Goal: Feedback & Contribution: Leave review/rating

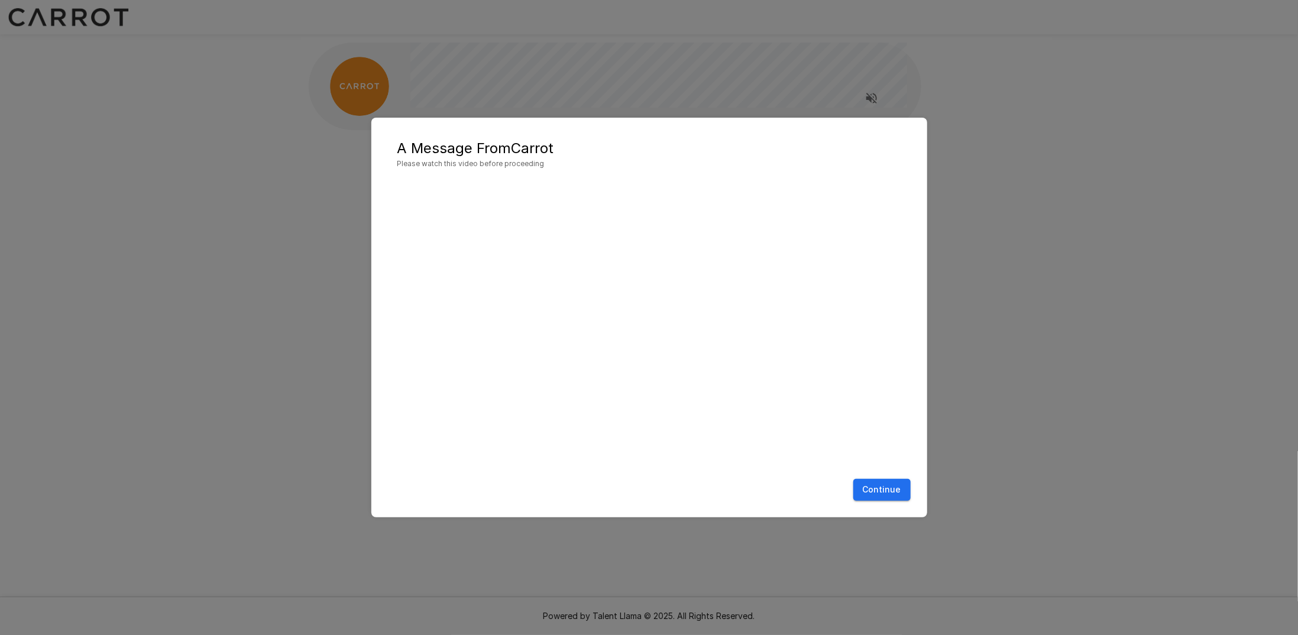
click at [865, 490] on button "Continue" at bounding box center [881, 490] width 57 height 22
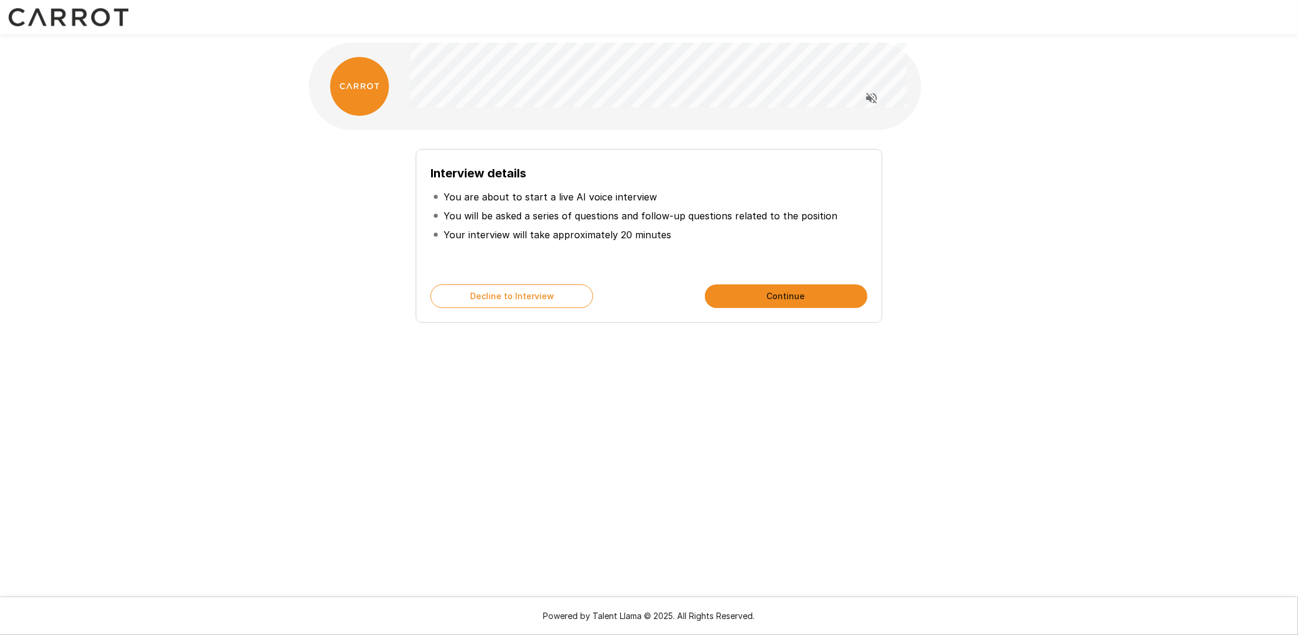
click at [765, 284] on div "Interview details You are about to start a live AI voice interview You will be …" at bounding box center [649, 236] width 466 height 174
click at [771, 290] on button "Continue" at bounding box center [786, 296] width 163 height 24
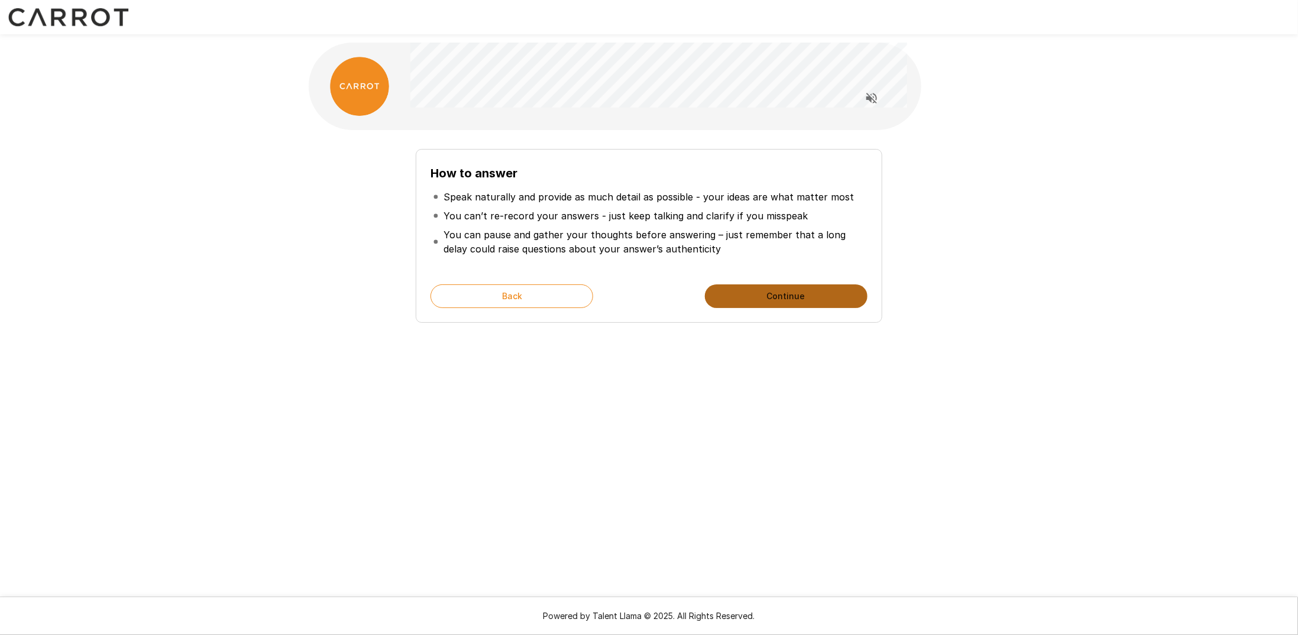
click at [773, 293] on button "Continue" at bounding box center [786, 296] width 163 height 24
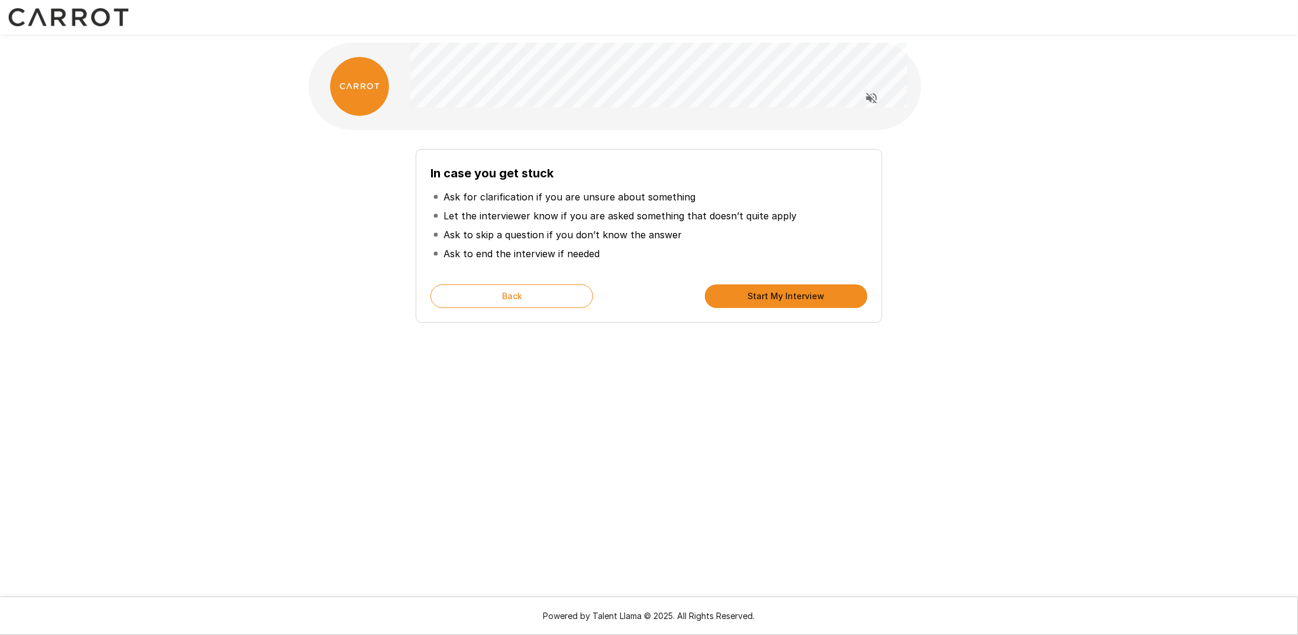
click at [773, 293] on button "Start My Interview" at bounding box center [786, 296] width 163 height 24
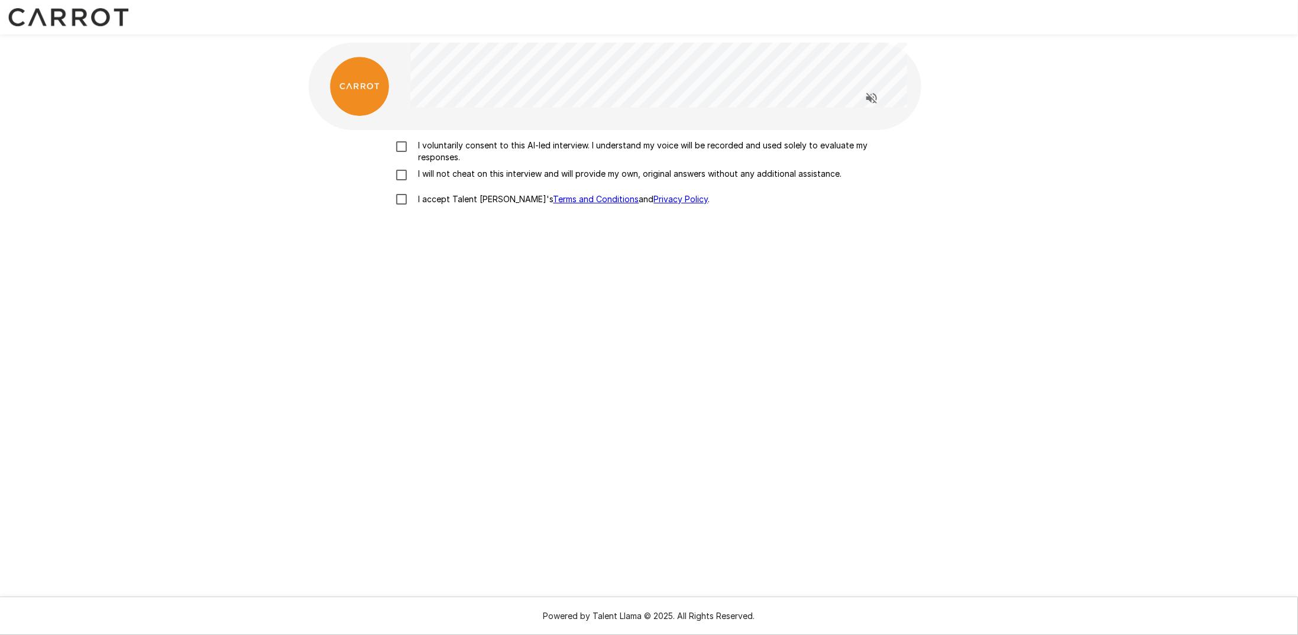
click at [483, 144] on p "I voluntarily consent to this AI-led interview. I understand my voice will be r…" at bounding box center [662, 152] width 496 height 24
click at [464, 172] on p "I will not cheat on this interview and will provide my own, original answers wi…" at bounding box center [628, 174] width 428 height 12
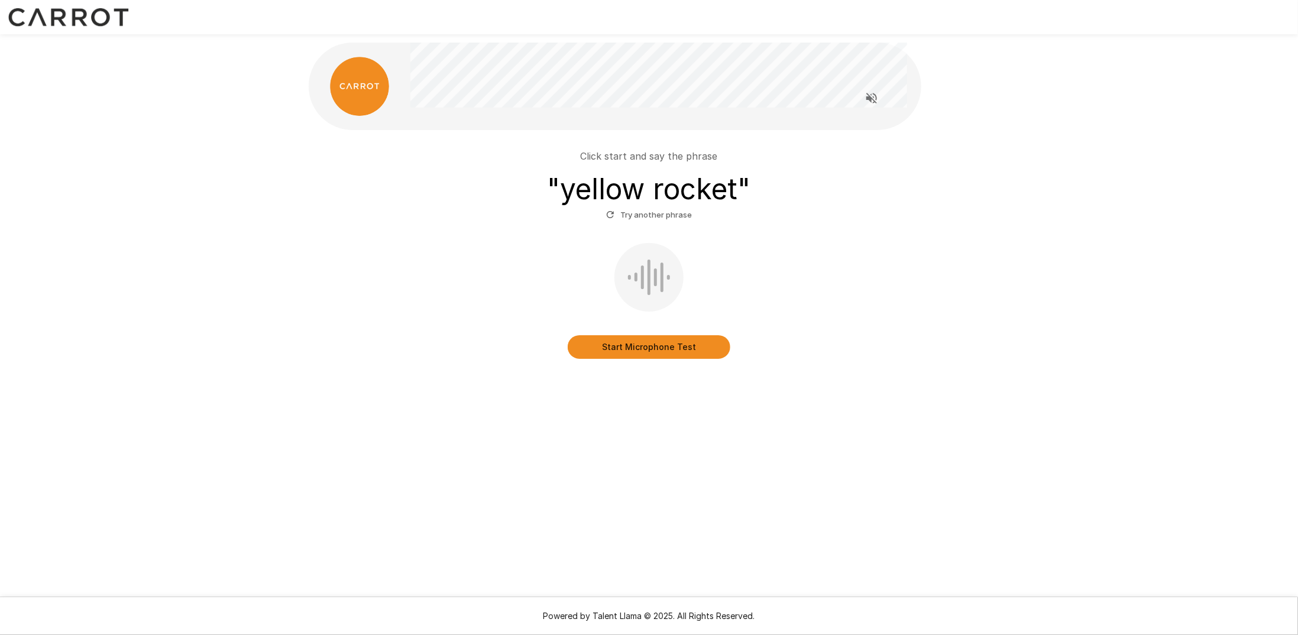
click at [703, 348] on button "Start Microphone Test" at bounding box center [649, 347] width 163 height 24
click at [643, 355] on button "Stop & Submit" at bounding box center [649, 347] width 163 height 24
click at [636, 347] on button "Start Microphone Test" at bounding box center [649, 347] width 163 height 24
click at [639, 339] on button "Stop & Submit" at bounding box center [649, 347] width 163 height 24
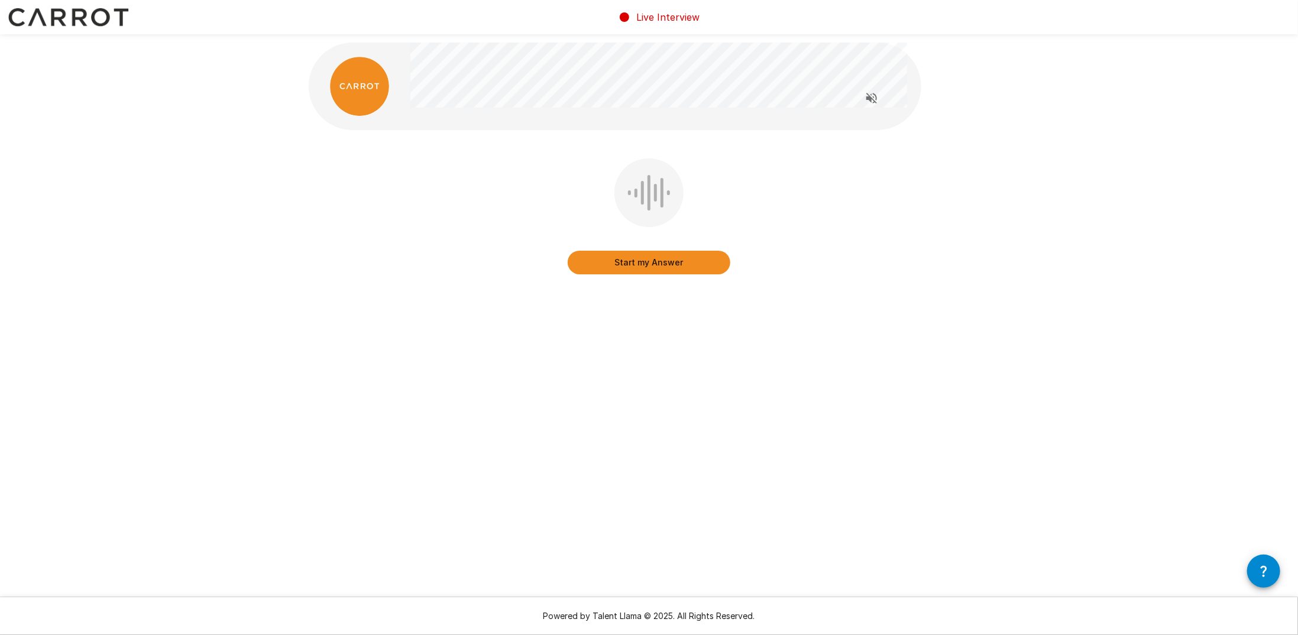
click at [641, 262] on button "Start my Answer" at bounding box center [649, 263] width 163 height 24
click at [665, 259] on button "Stop & Submit" at bounding box center [649, 263] width 163 height 24
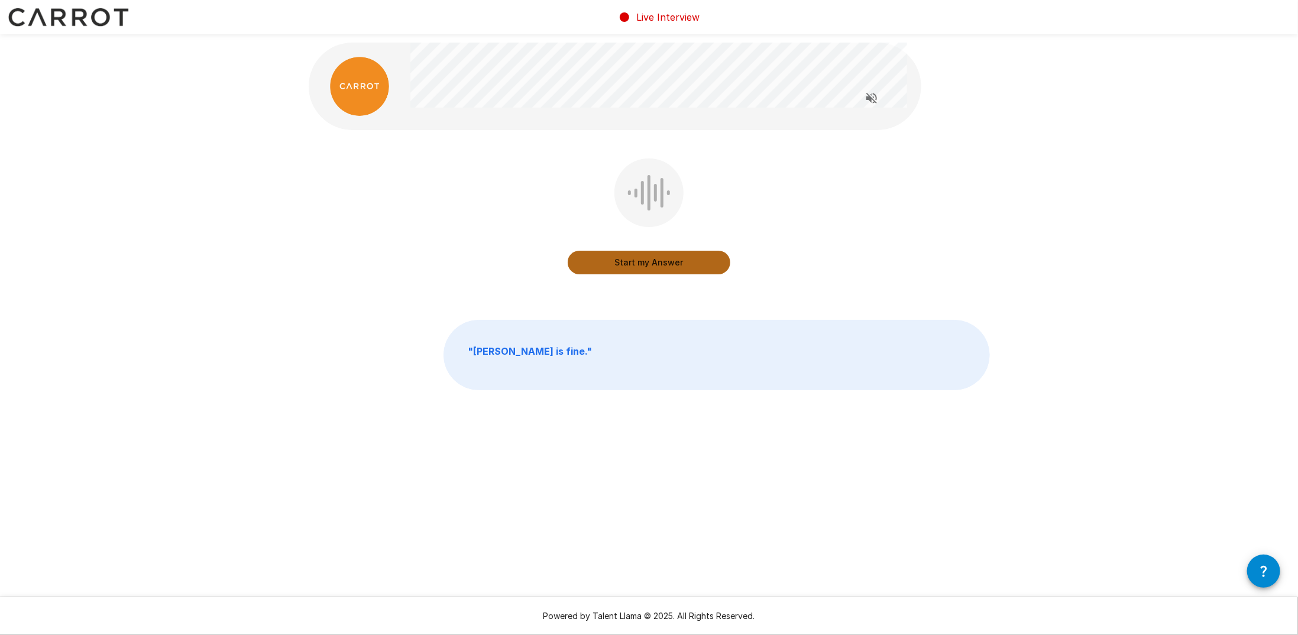
click at [644, 260] on button "Start my Answer" at bounding box center [649, 263] width 163 height 24
click at [670, 264] on button "Stop & Submit" at bounding box center [649, 263] width 163 height 24
click at [677, 258] on button "Start my Answer" at bounding box center [649, 263] width 163 height 24
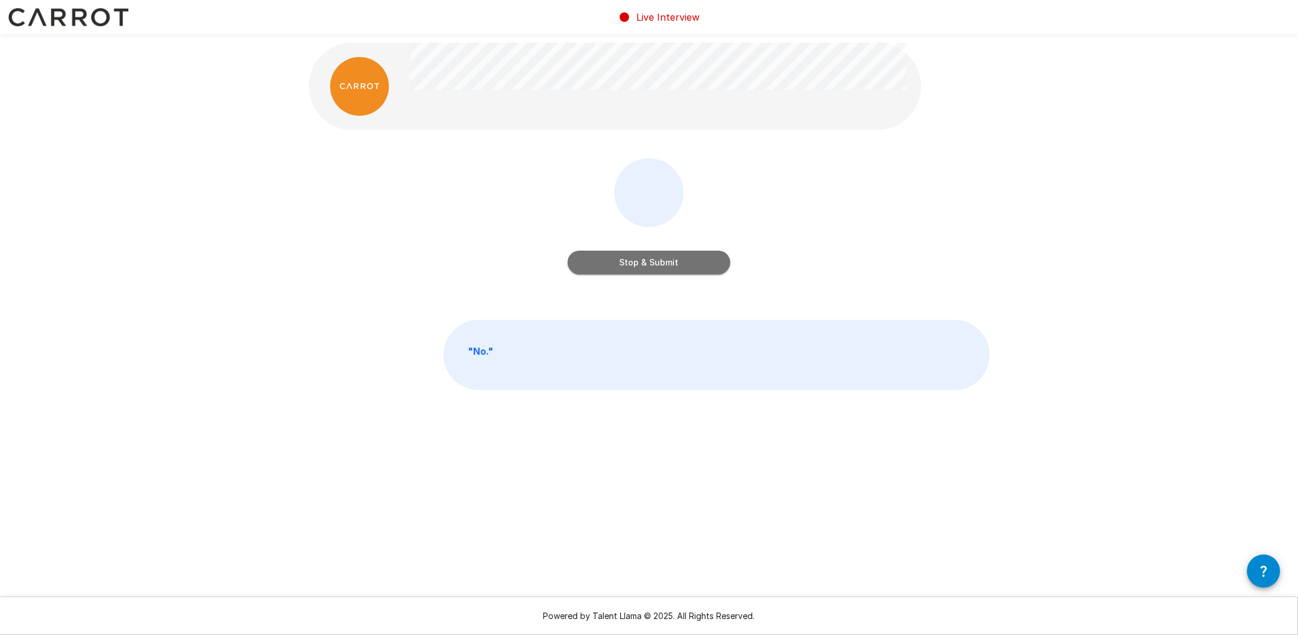
click at [646, 263] on button "Stop & Submit" at bounding box center [649, 263] width 163 height 24
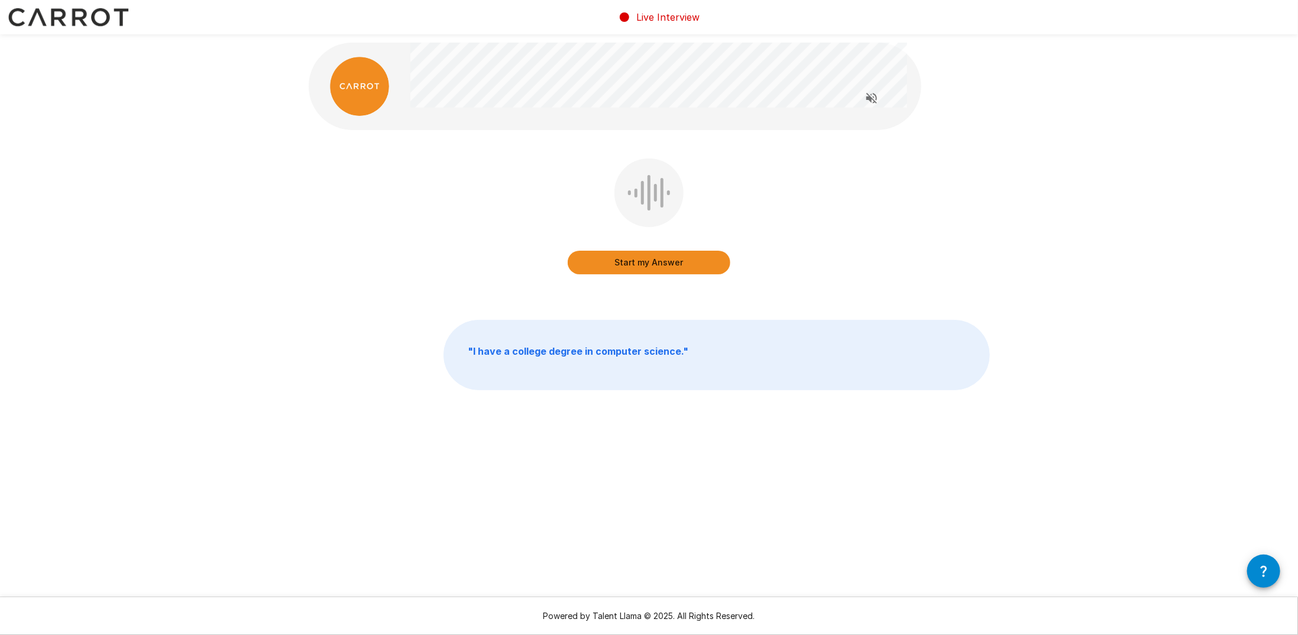
click at [645, 263] on button "Start my Answer" at bounding box center [649, 263] width 163 height 24
click at [623, 258] on button "Stop & Submit" at bounding box center [649, 263] width 163 height 24
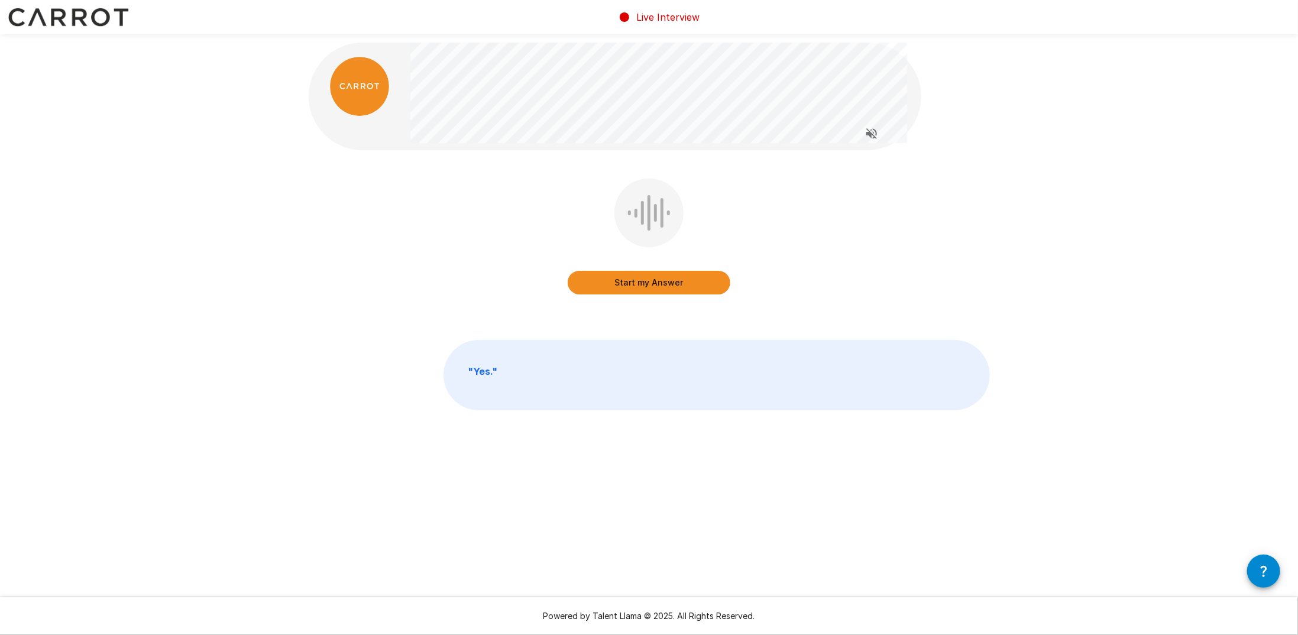
click at [648, 276] on button "Start my Answer" at bounding box center [649, 283] width 163 height 24
click at [635, 286] on button "Stop & Submit" at bounding box center [649, 283] width 163 height 24
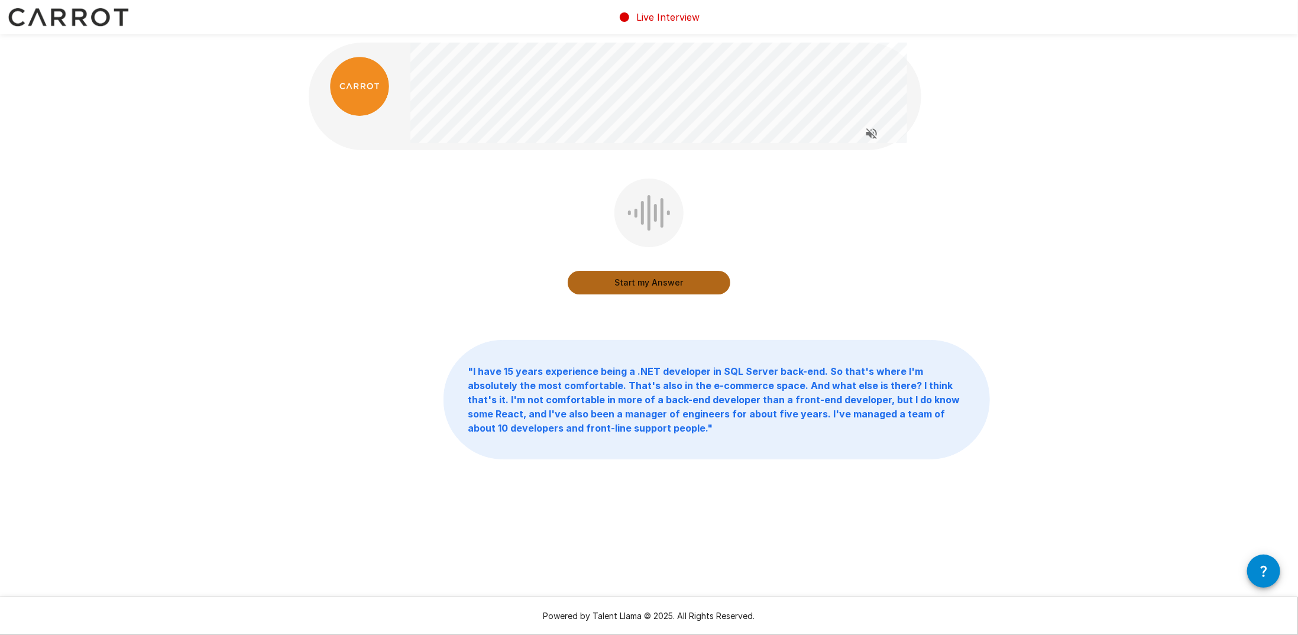
click at [633, 280] on button "Start my Answer" at bounding box center [649, 283] width 163 height 24
click at [639, 286] on button "Stop & Submit" at bounding box center [649, 283] width 163 height 24
click at [634, 277] on button "Start my Answer" at bounding box center [649, 283] width 163 height 24
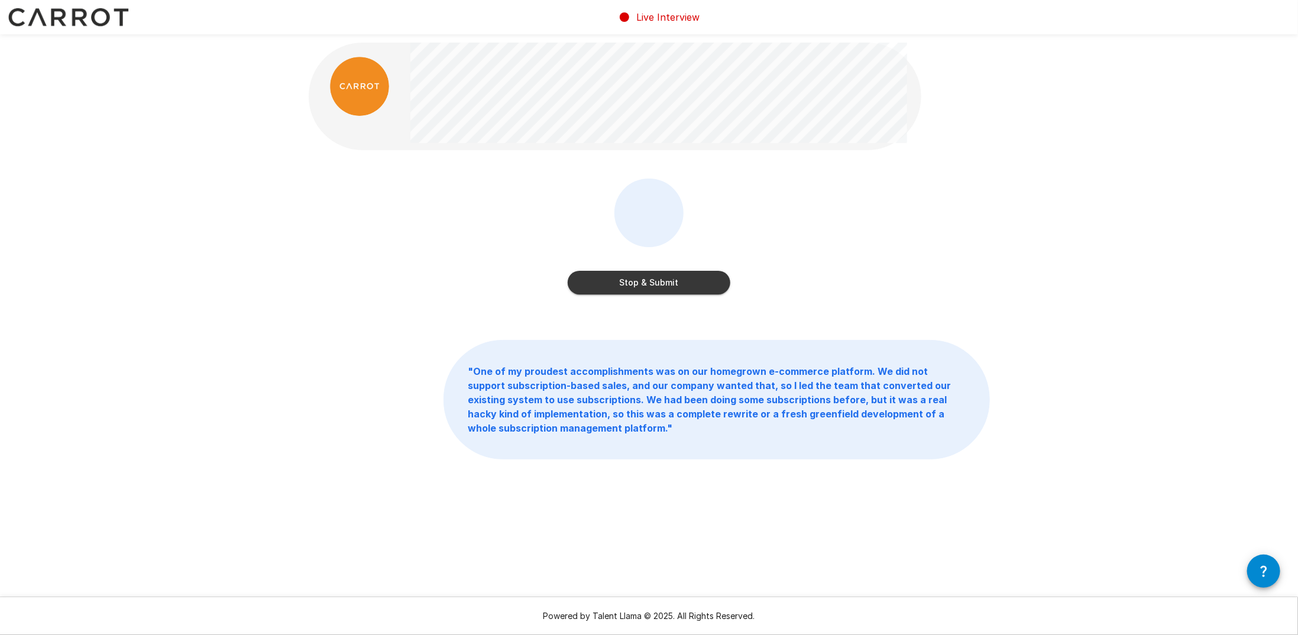
click at [658, 277] on button "Stop & Submit" at bounding box center [649, 283] width 163 height 24
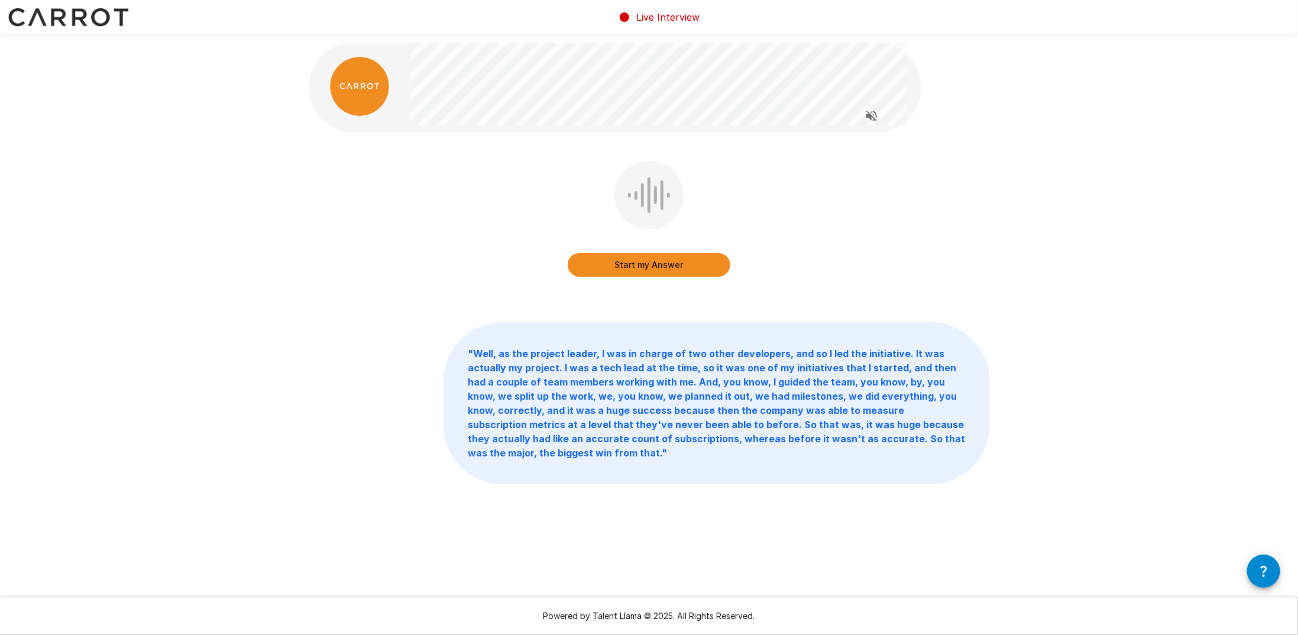
click at [689, 264] on button "Start my Answer" at bounding box center [649, 265] width 163 height 24
click at [658, 260] on button "Stop & Submit" at bounding box center [649, 265] width 163 height 24
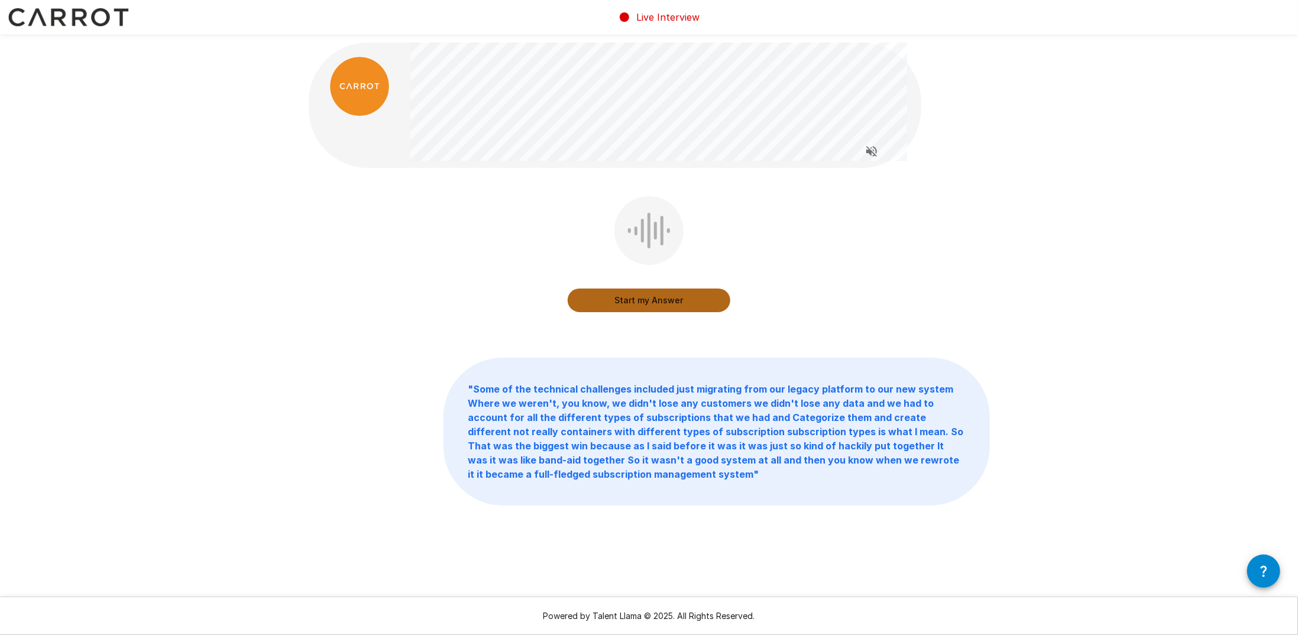
click at [635, 297] on button "Start my Answer" at bounding box center [649, 301] width 163 height 24
click at [680, 305] on button "Stop & Submit" at bounding box center [649, 301] width 163 height 24
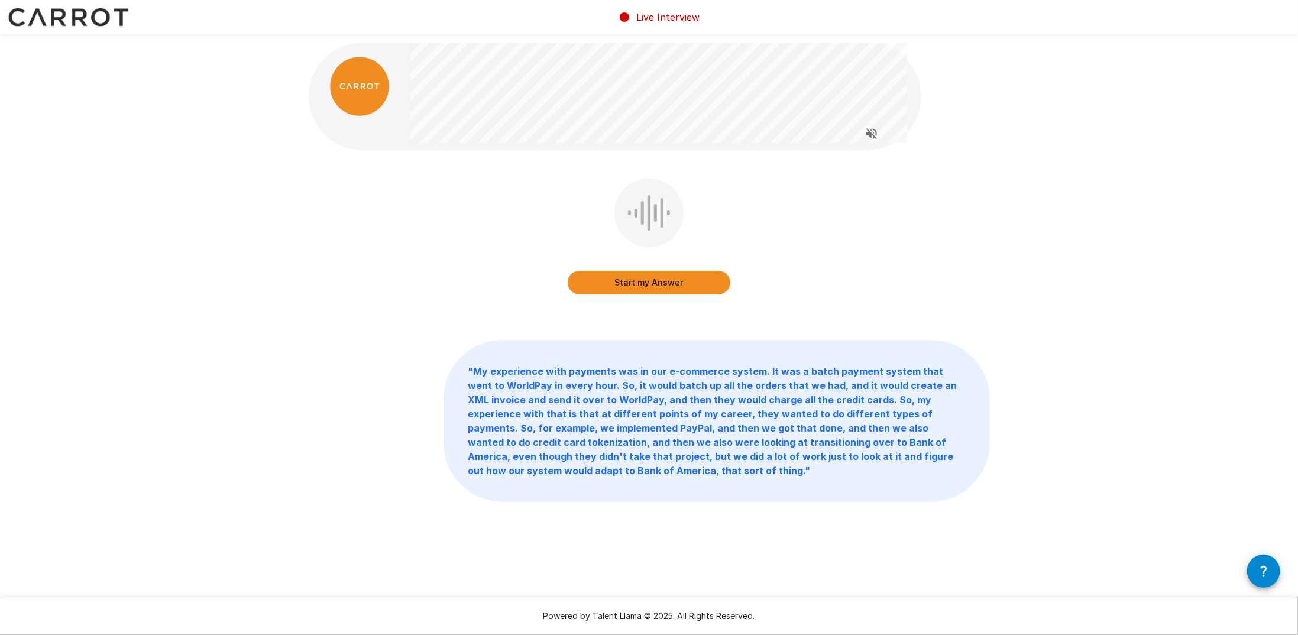
click at [628, 273] on button "Start my Answer" at bounding box center [649, 283] width 163 height 24
click at [648, 275] on button "Stop & Submit" at bounding box center [649, 283] width 163 height 24
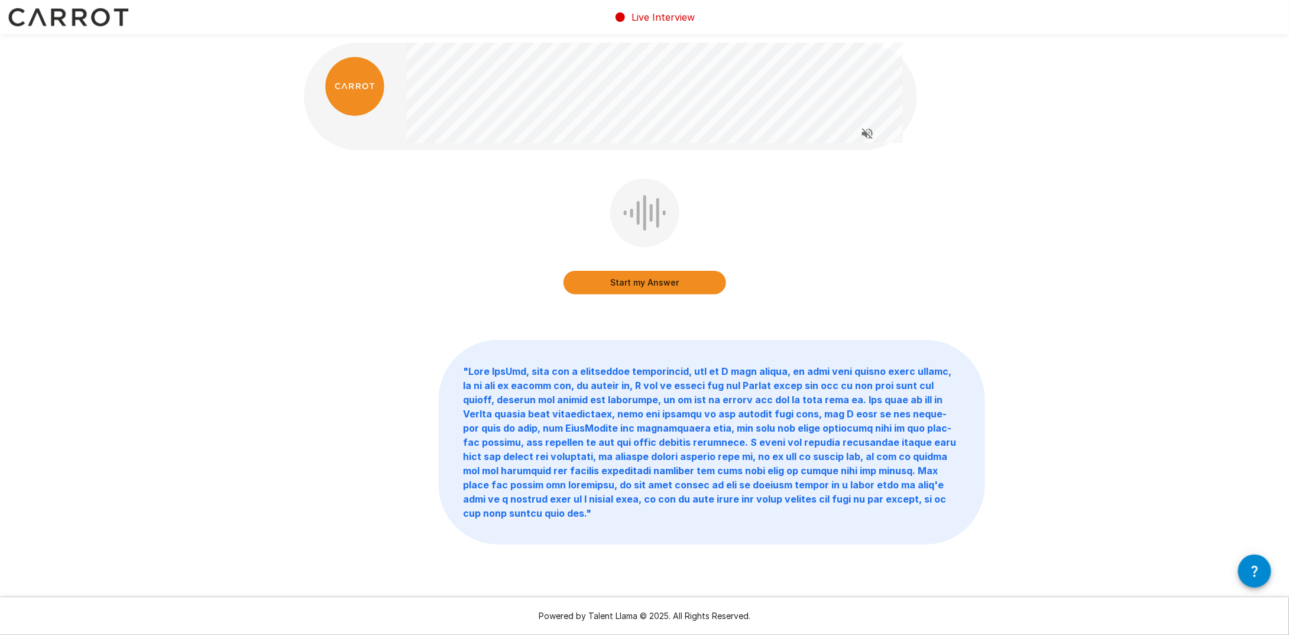
click at [646, 278] on button "Start my Answer" at bounding box center [645, 283] width 163 height 24
click at [638, 283] on button "Stop & Submit" at bounding box center [645, 283] width 163 height 24
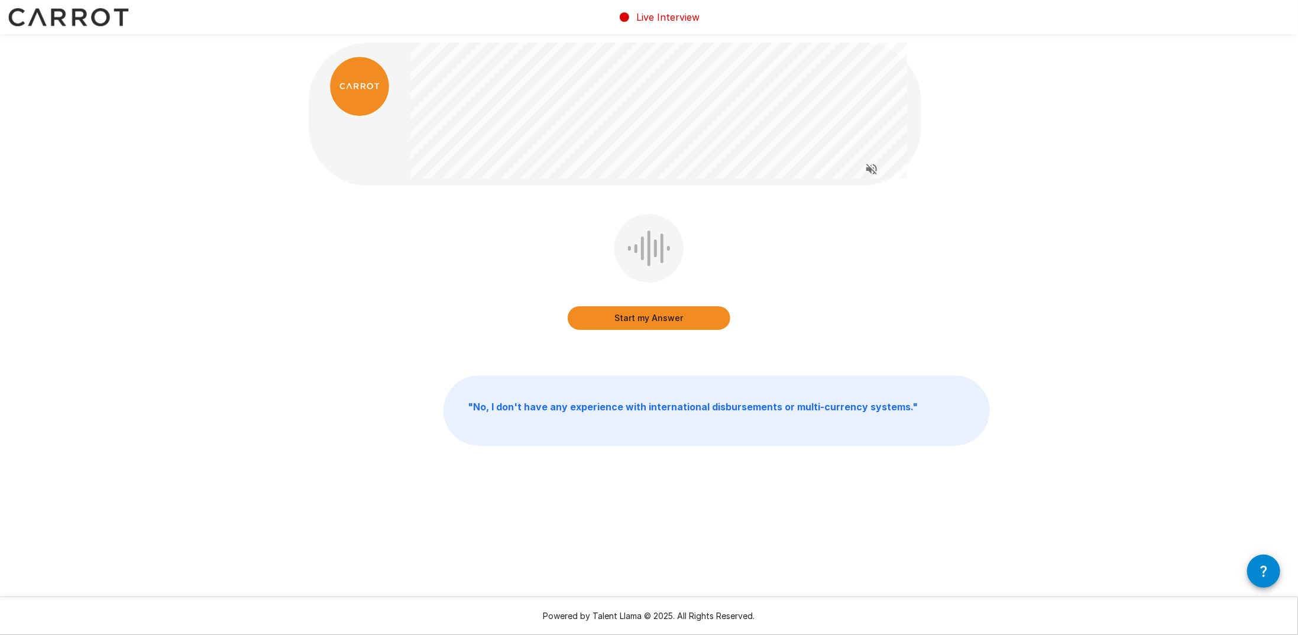
click at [624, 308] on button "Start my Answer" at bounding box center [649, 318] width 163 height 24
click at [640, 309] on button "Stop & Submit" at bounding box center [649, 318] width 163 height 24
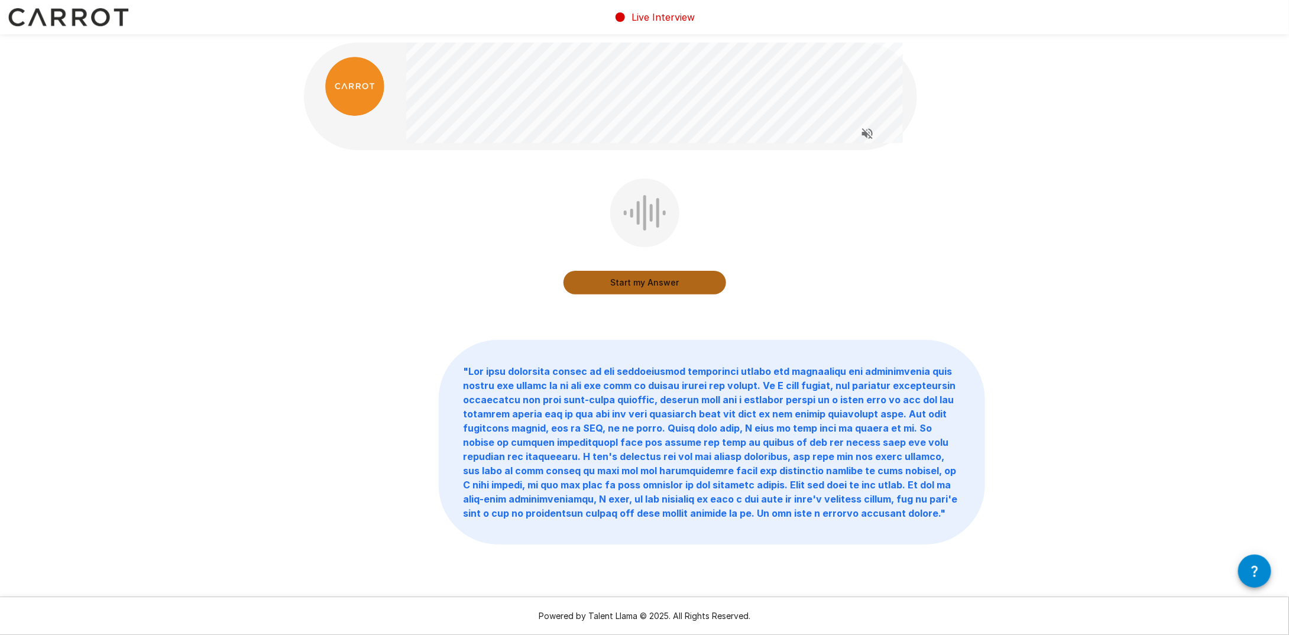
click at [611, 279] on button "Start my Answer" at bounding box center [645, 283] width 163 height 24
drag, startPoint x: 630, startPoint y: 263, endPoint x: 627, endPoint y: 277, distance: 14.5
click at [627, 277] on div "Stop & Submit" at bounding box center [645, 270] width 163 height 47
click at [627, 280] on button "Stop & Submit" at bounding box center [645, 283] width 163 height 24
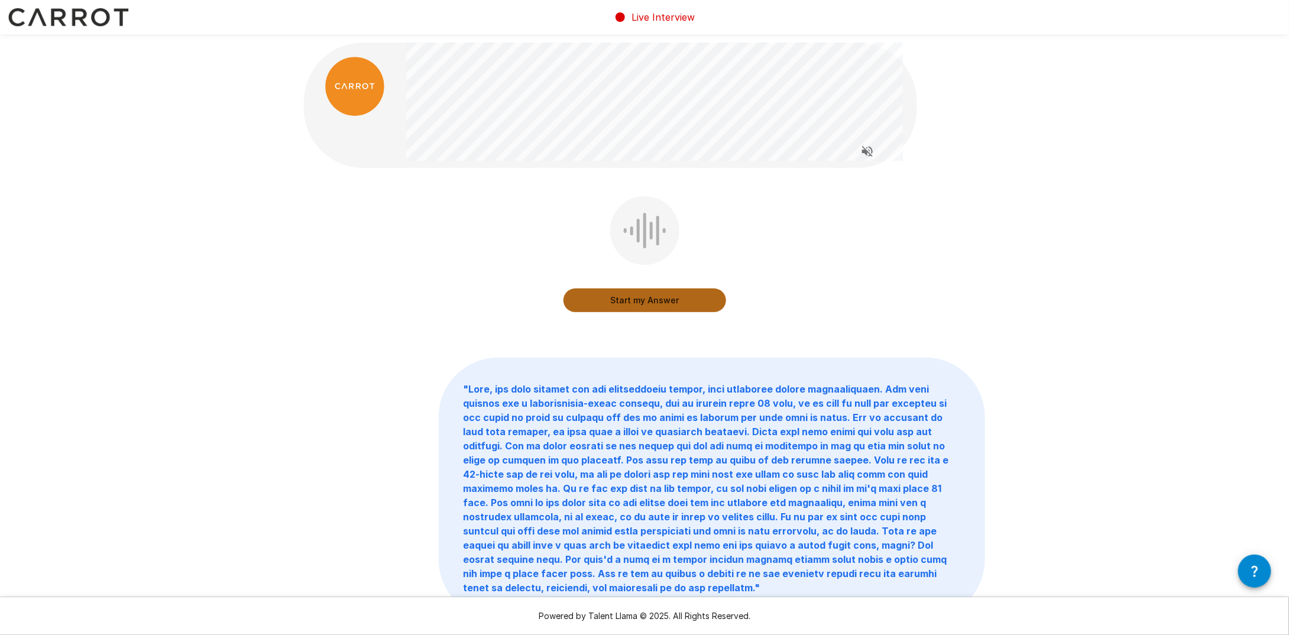
click at [633, 300] on button "Start my Answer" at bounding box center [645, 301] width 163 height 24
click at [674, 286] on div "Stop & Submit" at bounding box center [645, 288] width 163 height 47
click at [667, 297] on button "Stop & Submit" at bounding box center [645, 301] width 163 height 24
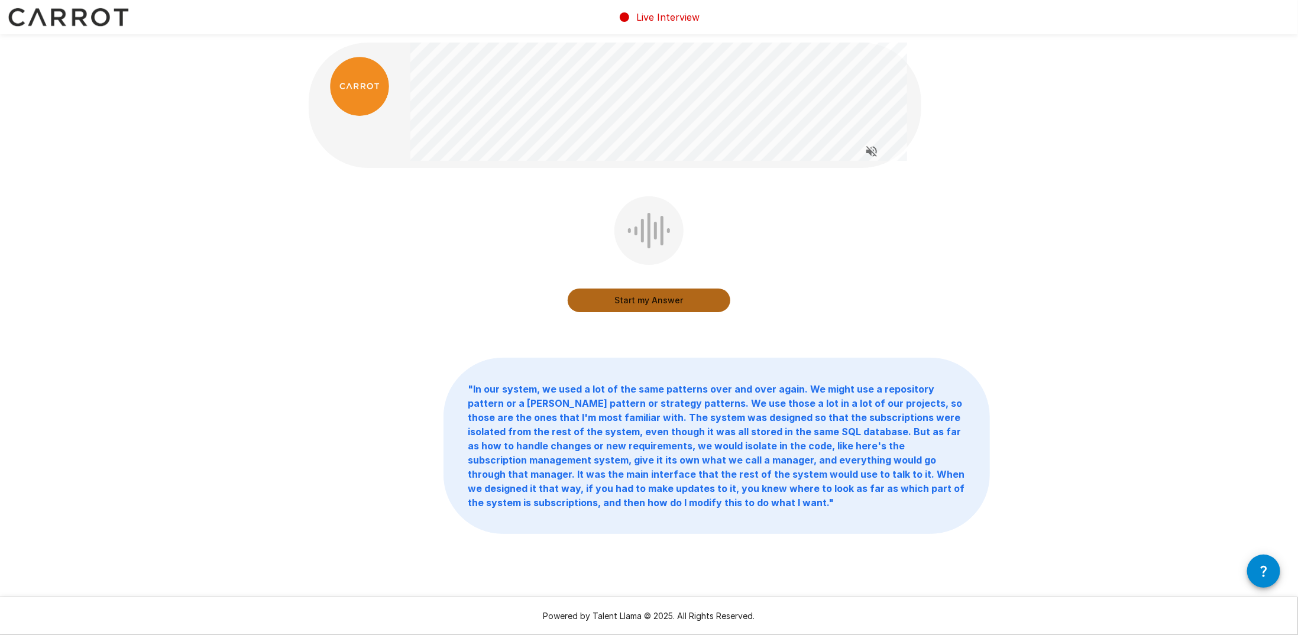
click at [655, 303] on button "Start my Answer" at bounding box center [649, 301] width 163 height 24
click at [687, 299] on button "Stop & Submit" at bounding box center [649, 301] width 163 height 24
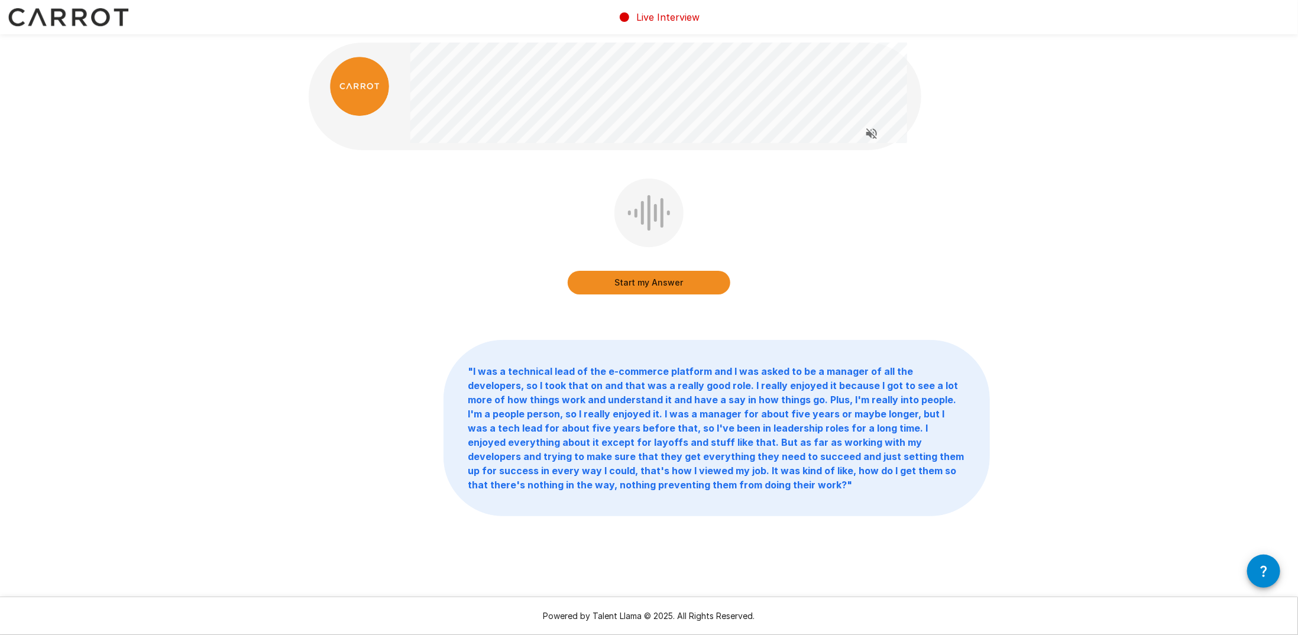
click at [698, 277] on button "Start my Answer" at bounding box center [649, 283] width 163 height 24
click at [661, 275] on button "Stop & Submit" at bounding box center [649, 283] width 163 height 24
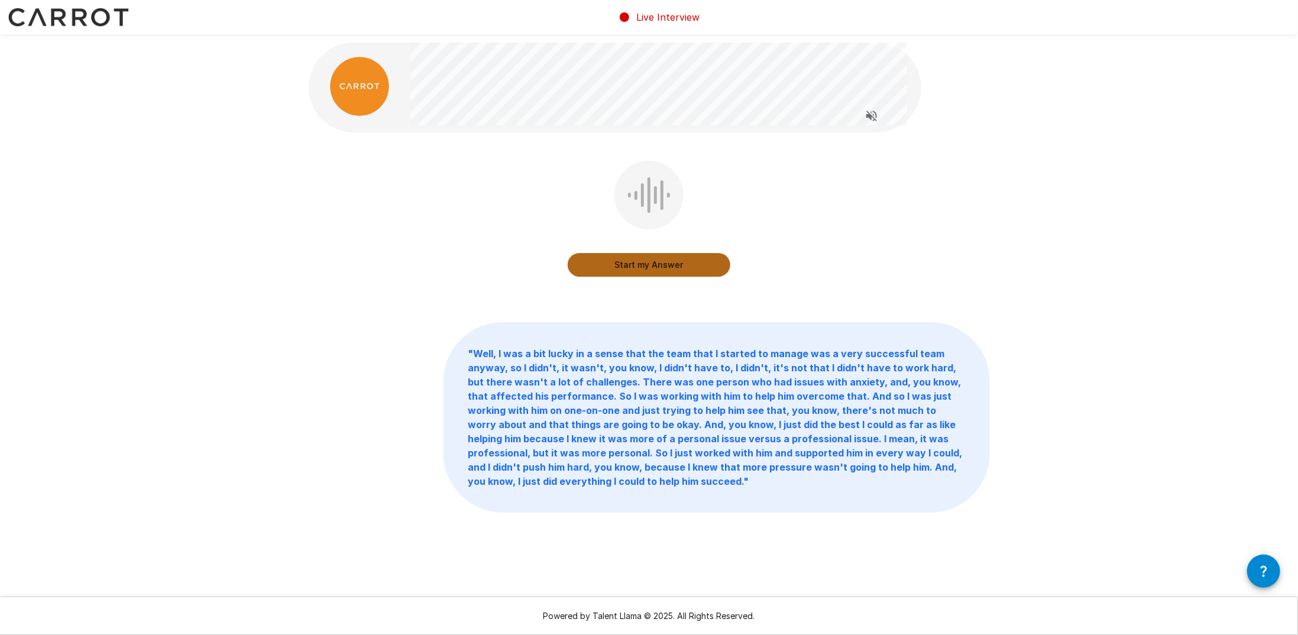
click at [658, 258] on button "Start my Answer" at bounding box center [649, 265] width 163 height 24
click at [685, 268] on button "Stop & Submit" at bounding box center [649, 265] width 163 height 24
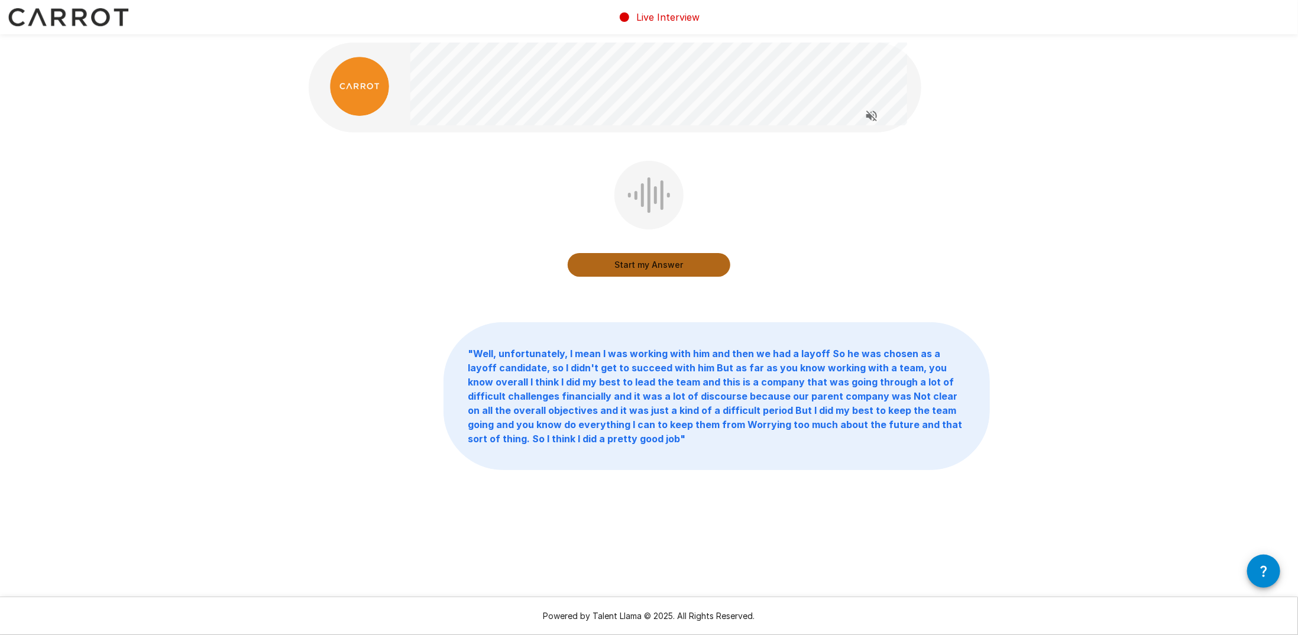
click at [653, 264] on button "Start my Answer" at bounding box center [649, 265] width 163 height 24
click at [655, 273] on button "Stop & Submit" at bounding box center [649, 265] width 163 height 24
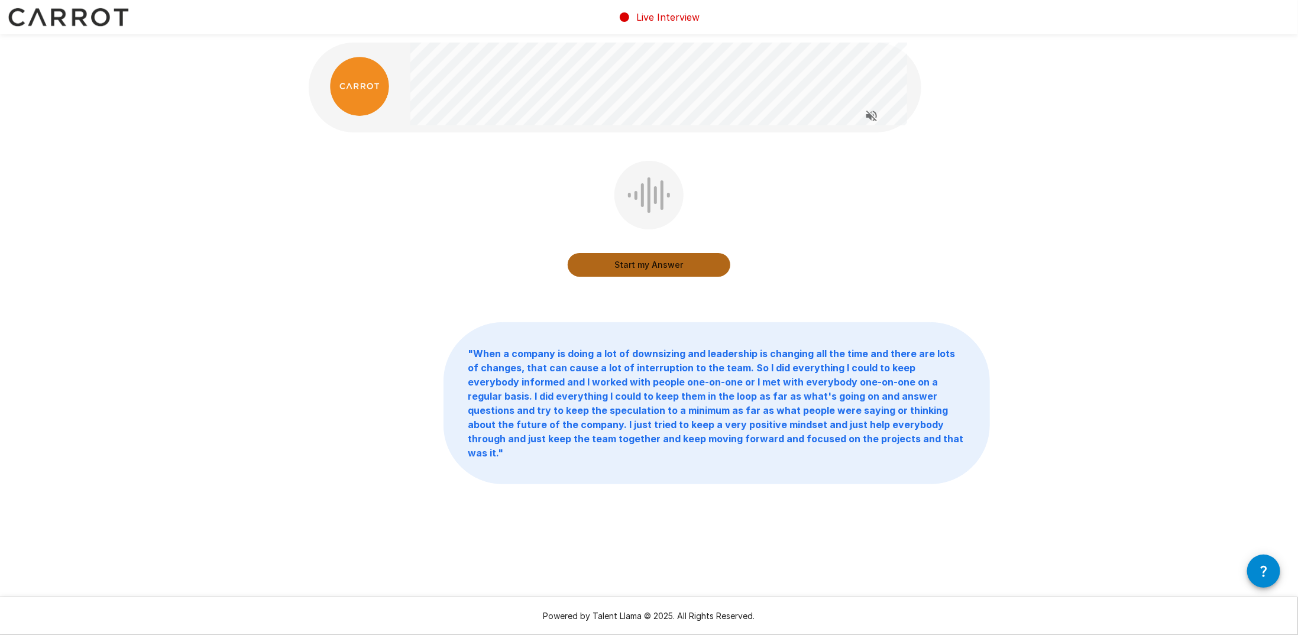
click at [633, 268] on button "Start my Answer" at bounding box center [649, 265] width 163 height 24
click at [651, 262] on button "Stop & Submit" at bounding box center [649, 265] width 163 height 24
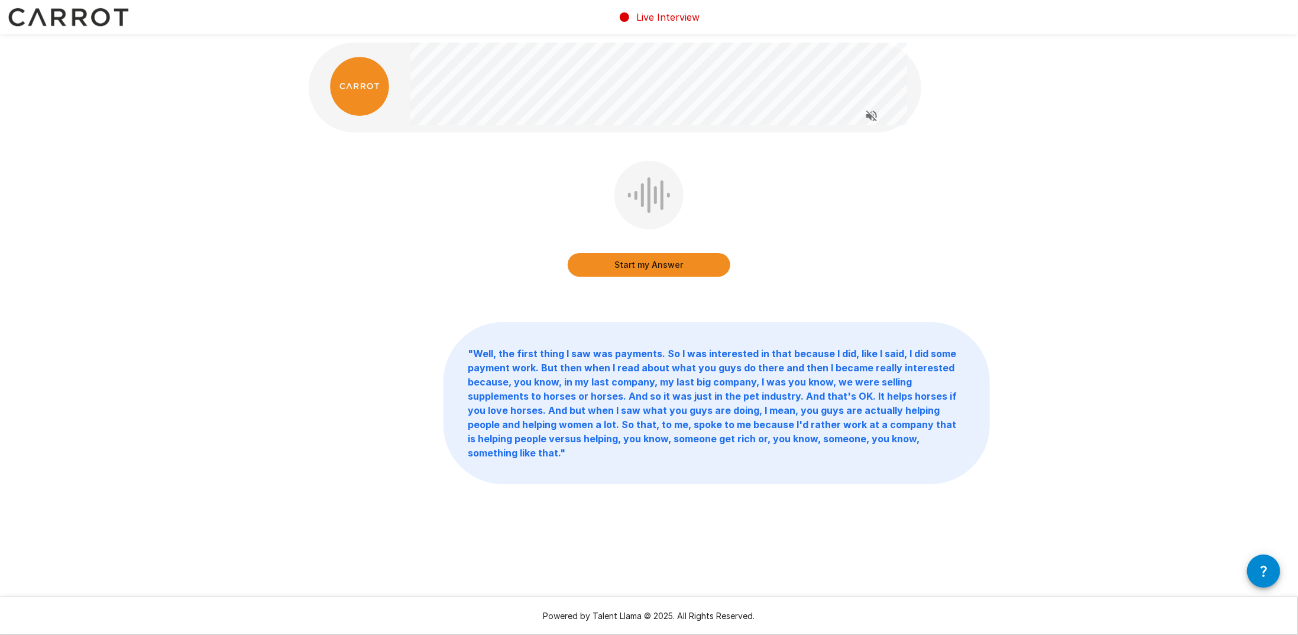
click at [697, 260] on button "Start my Answer" at bounding box center [649, 265] width 163 height 24
click at [653, 264] on button "Stop & Submit" at bounding box center [649, 265] width 163 height 24
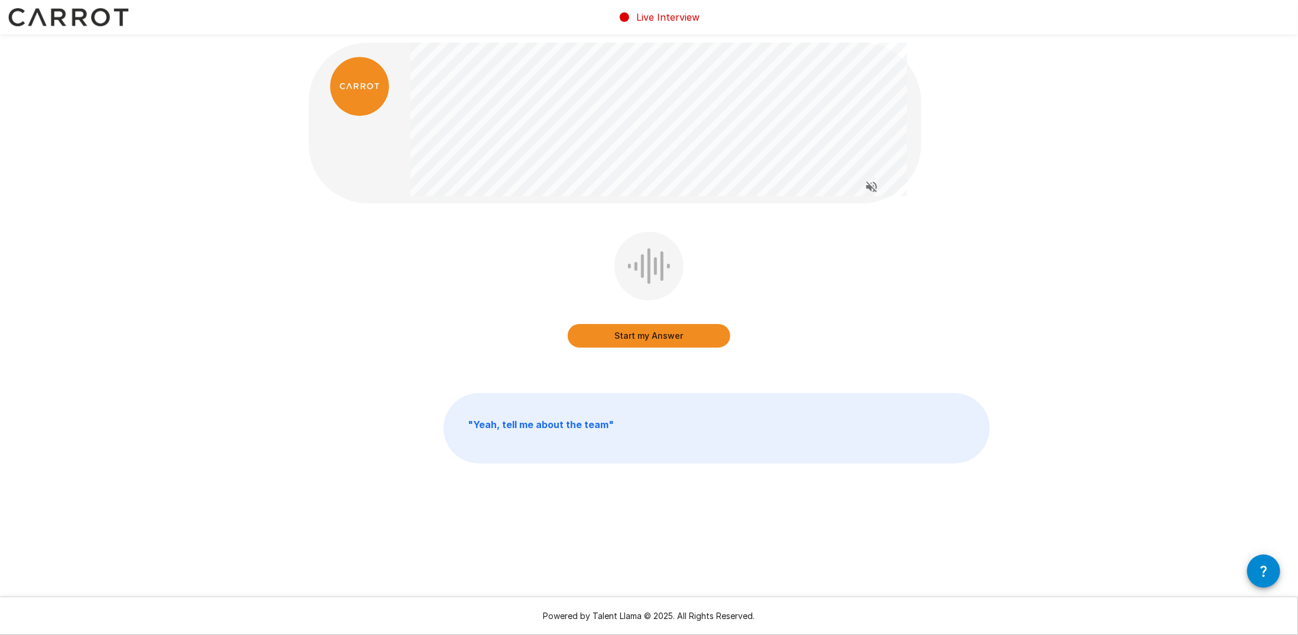
click at [656, 340] on button "Start my Answer" at bounding box center [649, 336] width 163 height 24
click at [637, 332] on button "Stop & Submit" at bounding box center [649, 336] width 163 height 24
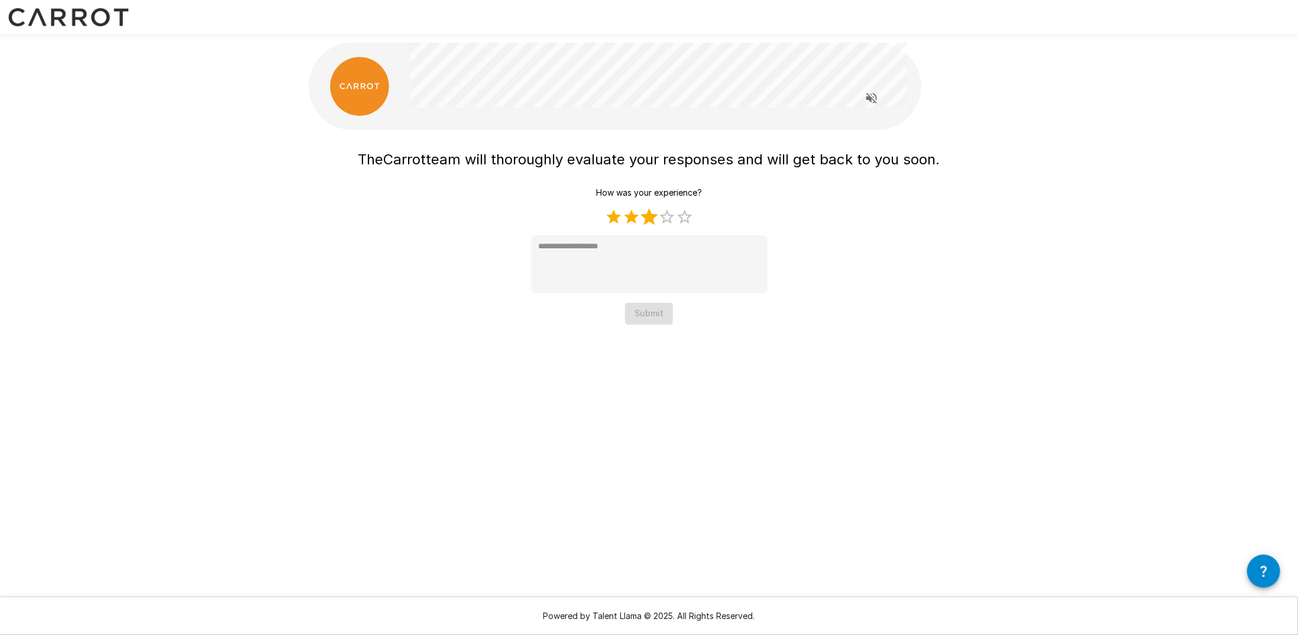
click at [647, 212] on label "3 Stars" at bounding box center [649, 217] width 18 height 18
type textarea "*"
click at [642, 310] on button "Submit" at bounding box center [649, 314] width 48 height 22
